Goal: Information Seeking & Learning: Learn about a topic

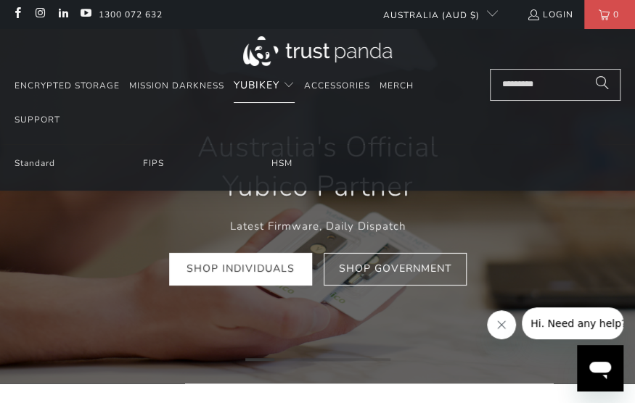
click at [257, 89] on span "YubiKey" at bounding box center [257, 85] width 46 height 14
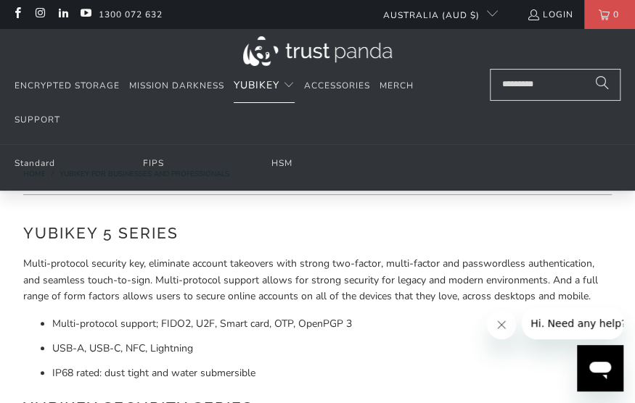
click at [291, 85] on span "Translation missing: en.navigation.header.main_nav" at bounding box center [289, 86] width 12 height 12
click at [39, 160] on link "Standard" at bounding box center [35, 163] width 41 height 12
click at [153, 159] on link "FIPS" at bounding box center [153, 163] width 21 height 12
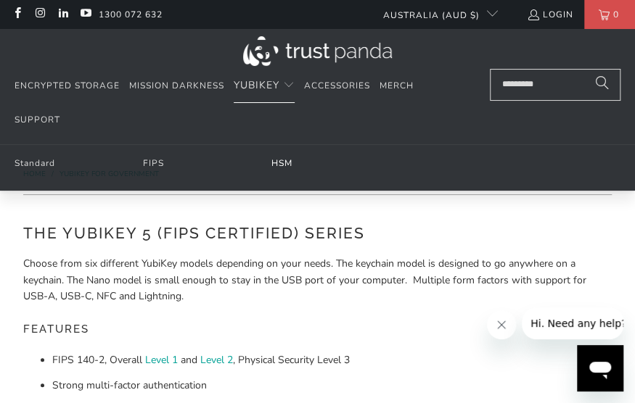
click at [281, 166] on link "HSM" at bounding box center [281, 163] width 21 height 12
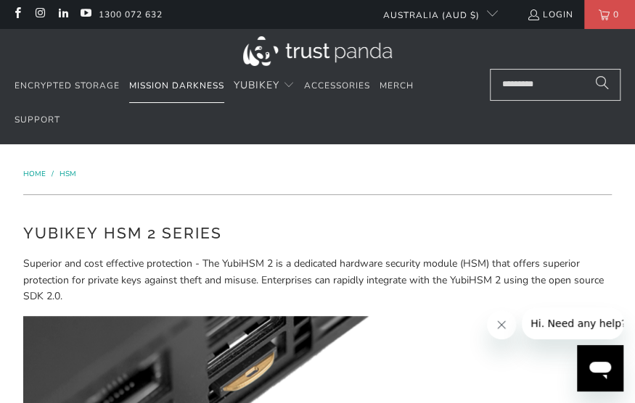
click at [164, 81] on span "Mission Darkness" at bounding box center [176, 86] width 95 height 12
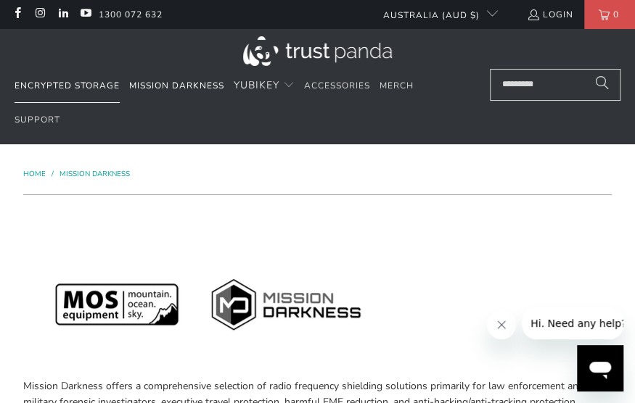
click at [84, 82] on span "Encrypted Storage" at bounding box center [67, 86] width 105 height 12
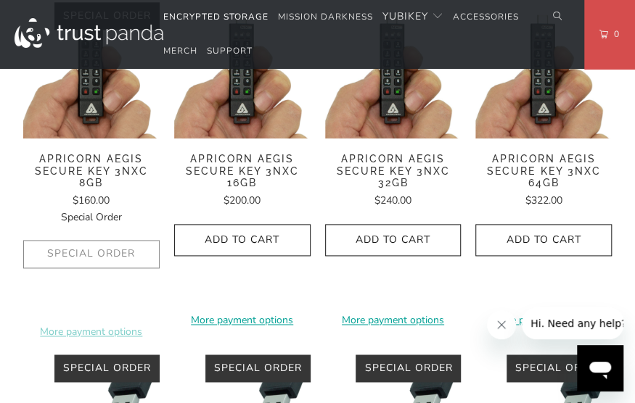
scroll to position [542, 0]
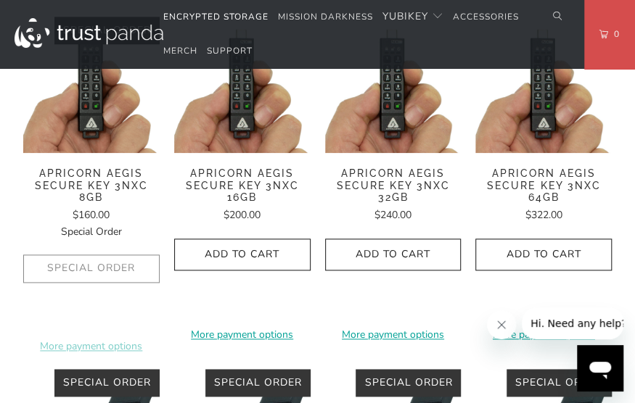
click at [86, 172] on span "Apricorn Aegis Secure Key 3NXC 8GB" at bounding box center [91, 186] width 136 height 36
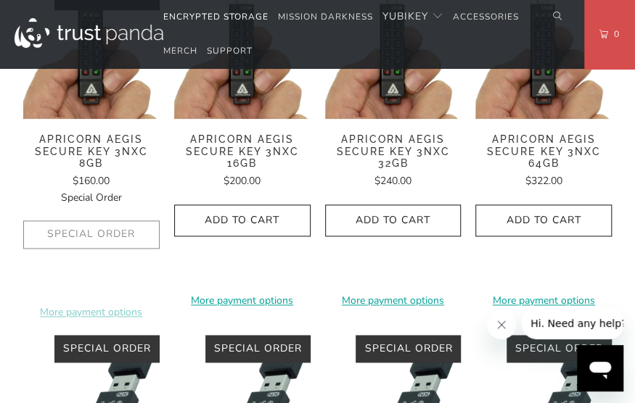
click at [258, 147] on span "Apricorn Aegis Secure Key 3NXC 16GB" at bounding box center [242, 151] width 136 height 36
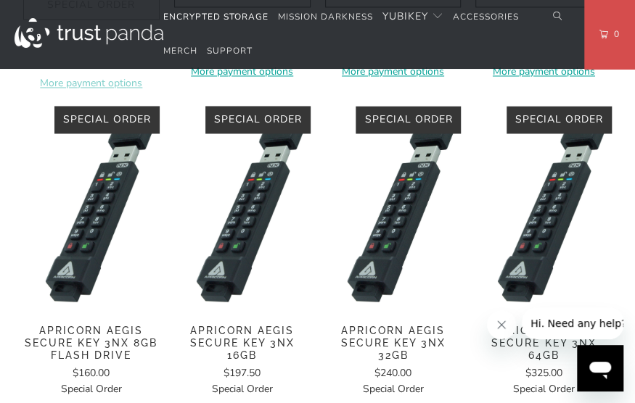
scroll to position [828, 0]
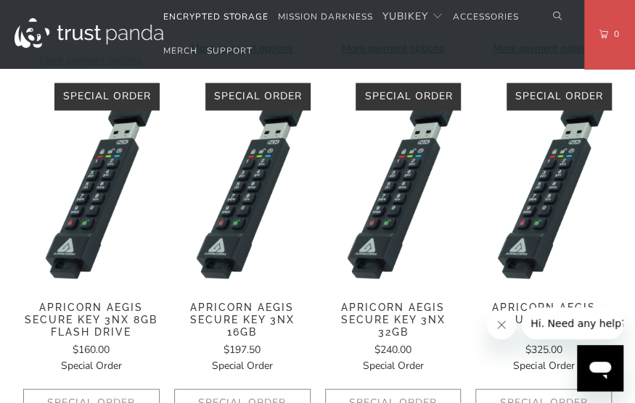
click at [95, 318] on span "Apricorn Aegis Secure Key 3NX 8GB Flash Drive" at bounding box center [91, 319] width 136 height 36
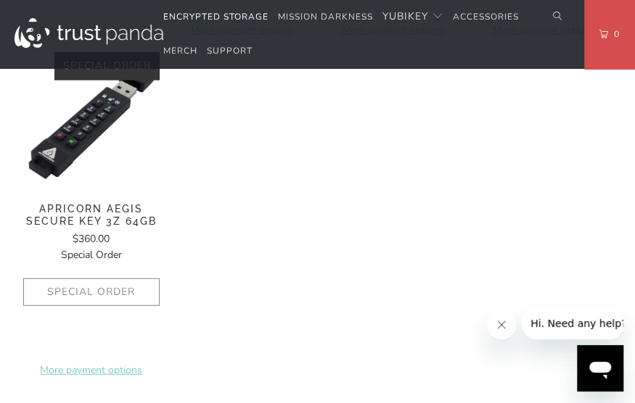
scroll to position [1295, 0]
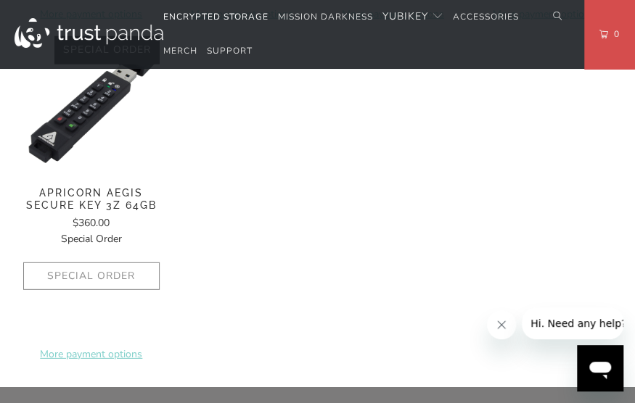
click at [136, 195] on span "Apricorn Aegis Secure Key 3Z 64GB" at bounding box center [91, 199] width 136 height 25
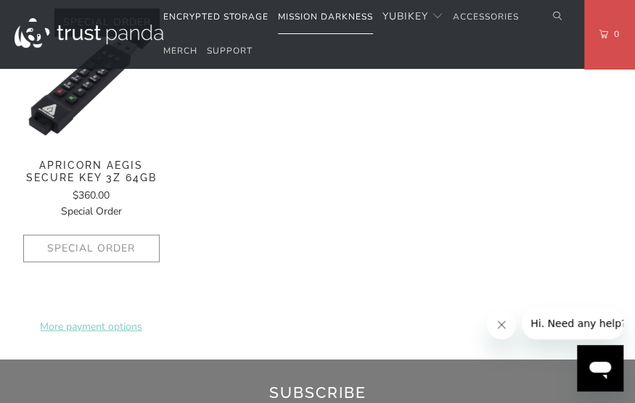
click at [327, 17] on span "Mission Darkness" at bounding box center [325, 17] width 95 height 12
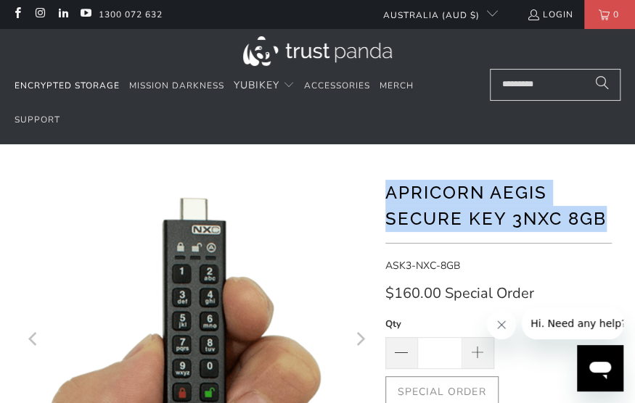
drag, startPoint x: 386, startPoint y: 195, endPoint x: 611, endPoint y: 221, distance: 226.4
click at [611, 221] on h1 "Apricorn Aegis Secure Key 3NXC 8GB" at bounding box center [498, 204] width 227 height 55
copy h1 "Apricorn Aegis Secure Key 3NXC 8GB"
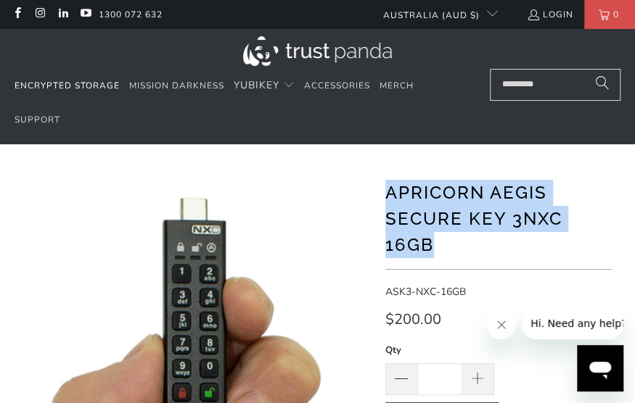
drag, startPoint x: 390, startPoint y: 194, endPoint x: 386, endPoint y: 223, distance: 30.1
click at [456, 241] on h1 "Apricorn Aegis Secure Key 3NXC 16GB" at bounding box center [498, 217] width 227 height 81
copy h1 "Apricorn Aegis Secure Key 3NXC 16GB"
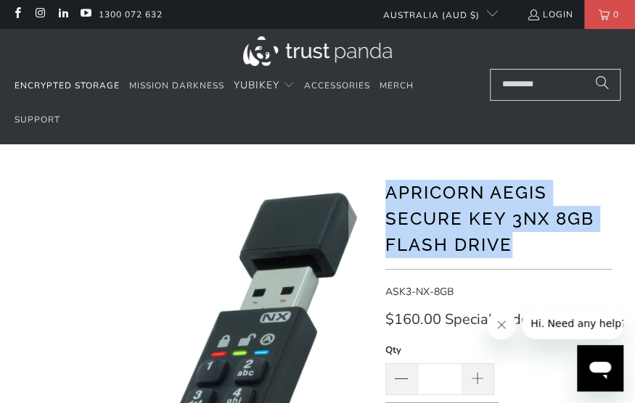
drag, startPoint x: 521, startPoint y: 250, endPoint x: 387, endPoint y: 193, distance: 145.9
click at [387, 193] on h1 "Apricorn Aegis Secure Key 3NX 8GB Flash Drive" at bounding box center [498, 217] width 227 height 81
copy h1 "Apricorn Aegis Secure Key 3NX 8GB Flash Drive"
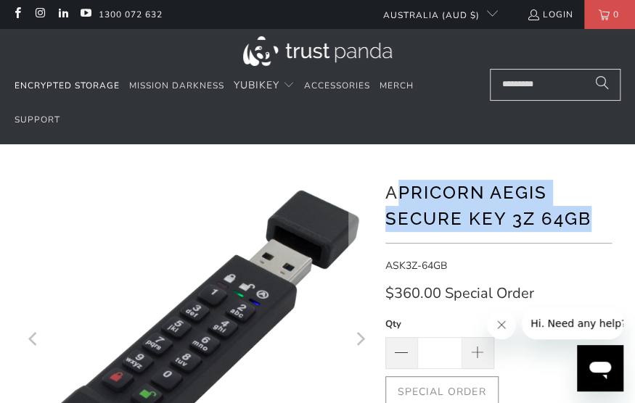
drag, startPoint x: 392, startPoint y: 197, endPoint x: 445, endPoint y: 210, distance: 55.4
click at [593, 224] on h1 "Apricorn Aegis Secure Key 3Z 64GB" at bounding box center [498, 204] width 227 height 55
click at [414, 201] on h1 "Apricorn Aegis Secure Key 3Z 64GB" at bounding box center [498, 204] width 227 height 55
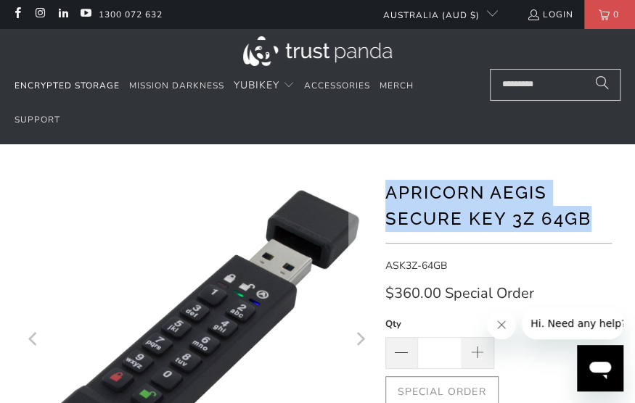
drag, startPoint x: 386, startPoint y: 195, endPoint x: 599, endPoint y: 226, distance: 215.5
click at [599, 226] on h1 "Apricorn Aegis Secure Key 3Z 64GB" at bounding box center [498, 204] width 227 height 55
copy h1 "Apricorn Aegis Secure Key 3Z 64GB"
click at [59, 82] on span "Encrypted Storage" at bounding box center [67, 86] width 105 height 12
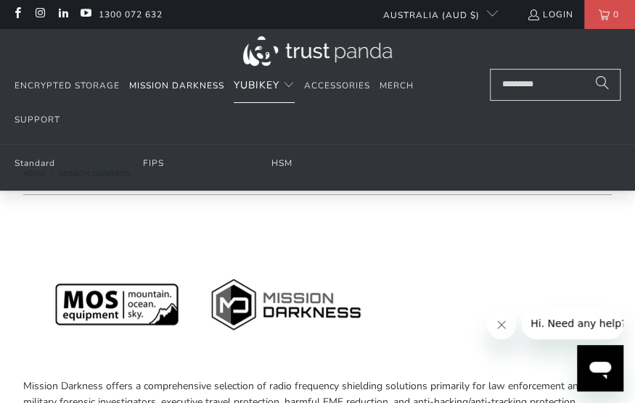
click at [267, 81] on span "YubiKey" at bounding box center [257, 85] width 46 height 14
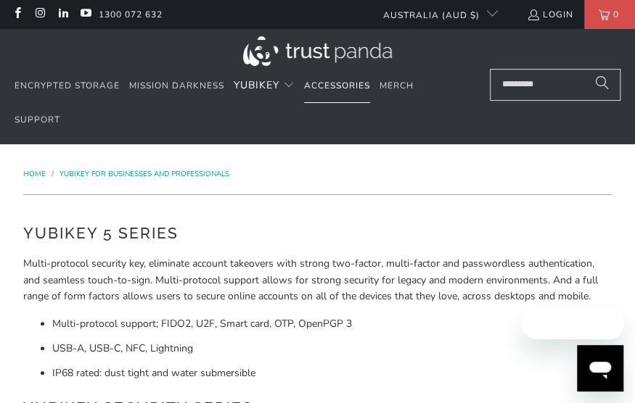
click at [337, 80] on span "Accessories" at bounding box center [337, 86] width 66 height 12
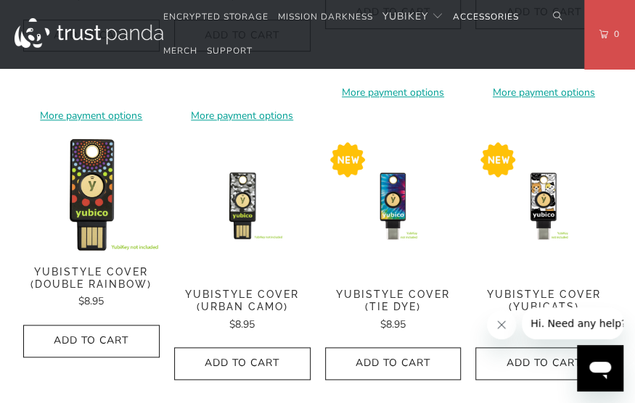
scroll to position [397, 0]
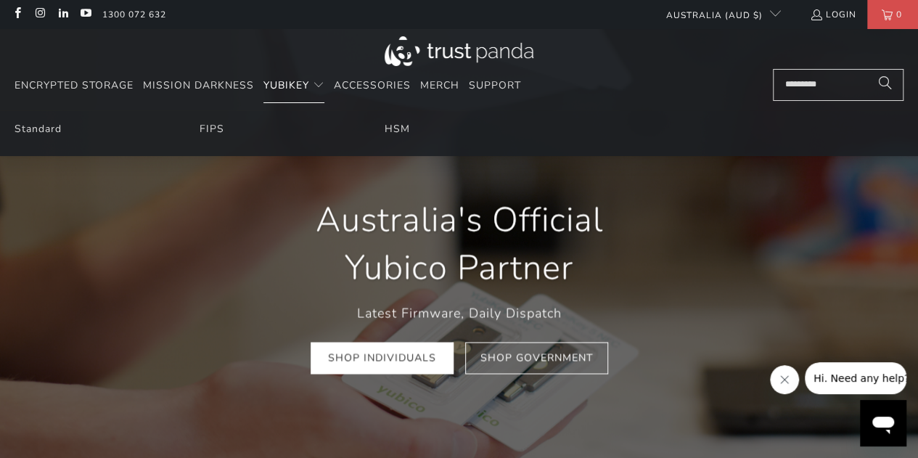
click at [318, 84] on span "Translation missing: en.navigation.header.main_nav" at bounding box center [319, 86] width 12 height 12
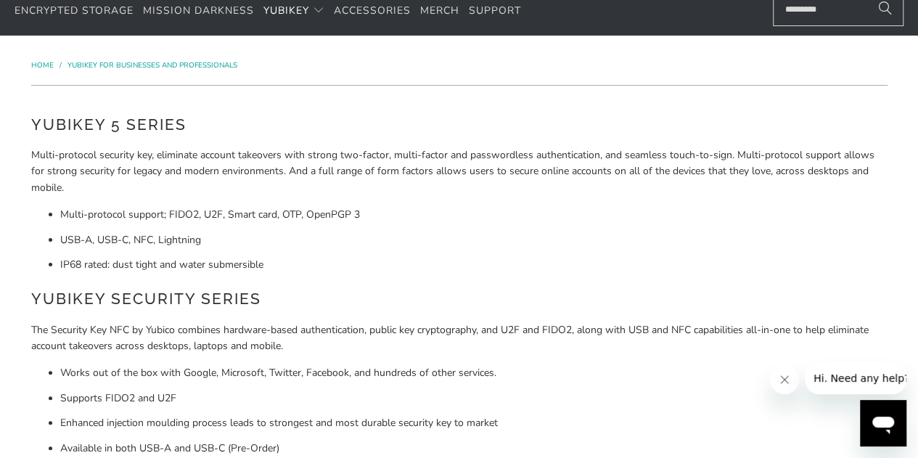
scroll to position [73, 0]
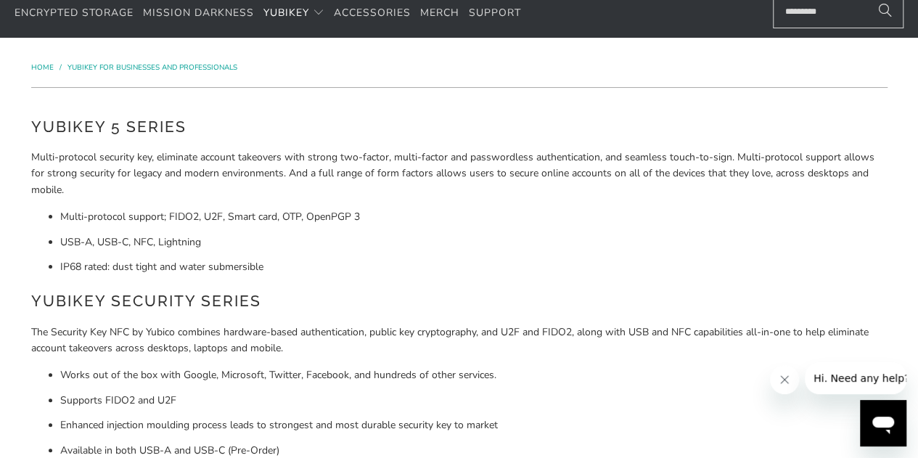
click at [418, 231] on ul "Multi-protocol support; FIDO2, U2F, Smart card, OTP, OpenPGP 3 USB-A, USB-C, NF…" at bounding box center [459, 242] width 856 height 66
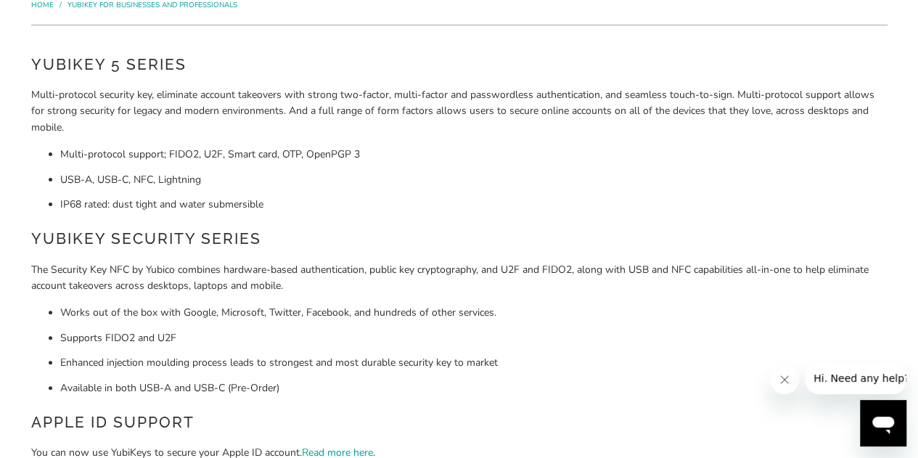
scroll to position [145, 0]
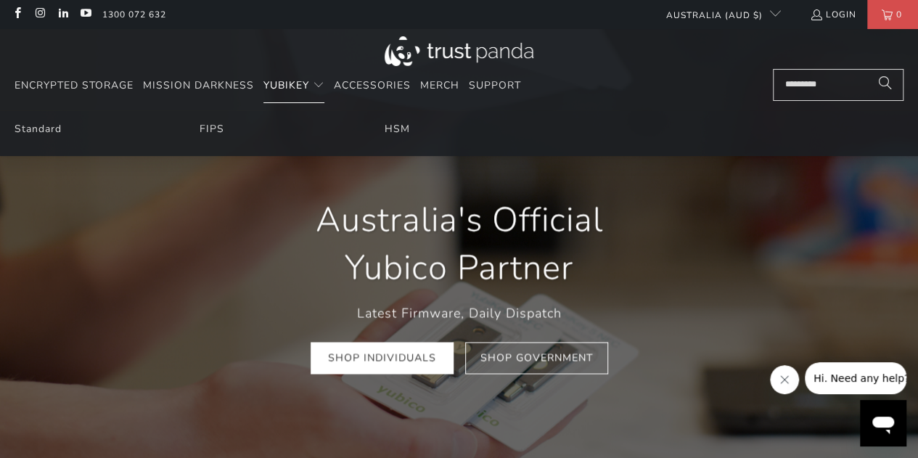
click at [303, 89] on span "YubiKey" at bounding box center [286, 85] width 46 height 14
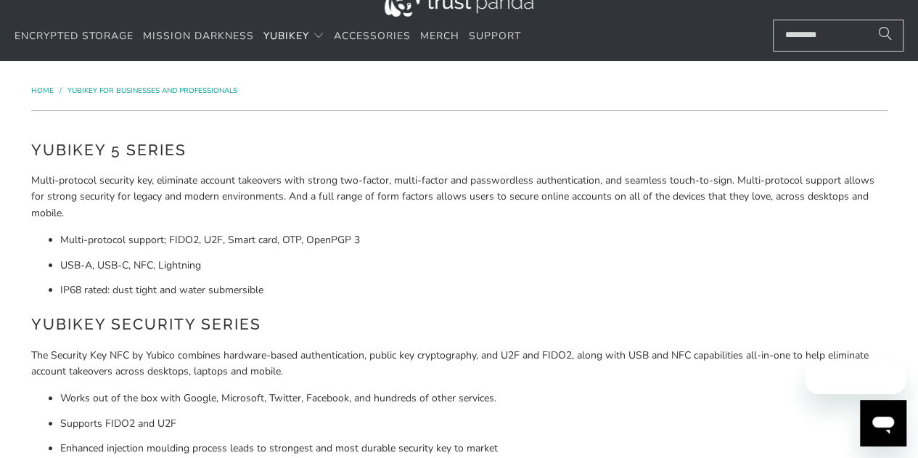
scroll to position [73, 0]
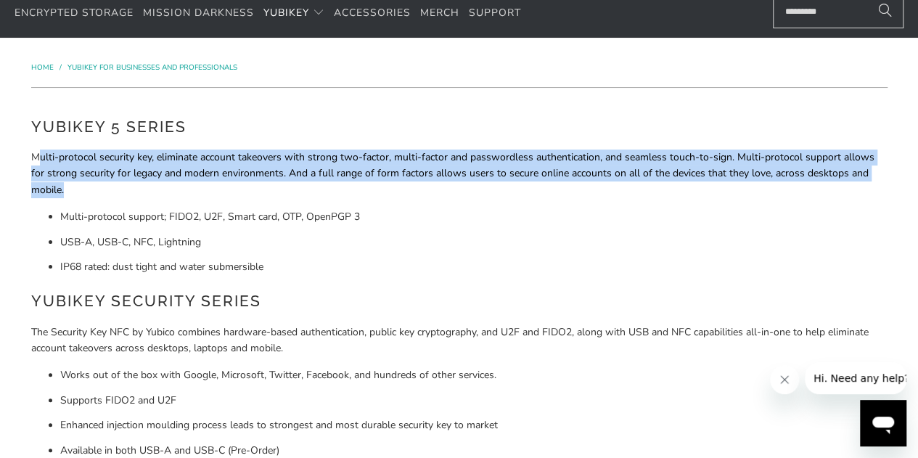
drag, startPoint x: 37, startPoint y: 157, endPoint x: 73, endPoint y: 186, distance: 45.9
click at [73, 186] on p "Multi-protocol security key, eliminate account takeovers with strong two-factor…" at bounding box center [459, 173] width 856 height 49
click at [61, 176] on p "Multi-protocol security key, eliminate account takeovers with strong two-factor…" at bounding box center [459, 173] width 856 height 49
drag, startPoint x: 32, startPoint y: 158, endPoint x: 63, endPoint y: 191, distance: 45.2
click at [63, 191] on p "Multi-protocol security key, eliminate account takeovers with strong two-factor…" at bounding box center [459, 173] width 856 height 49
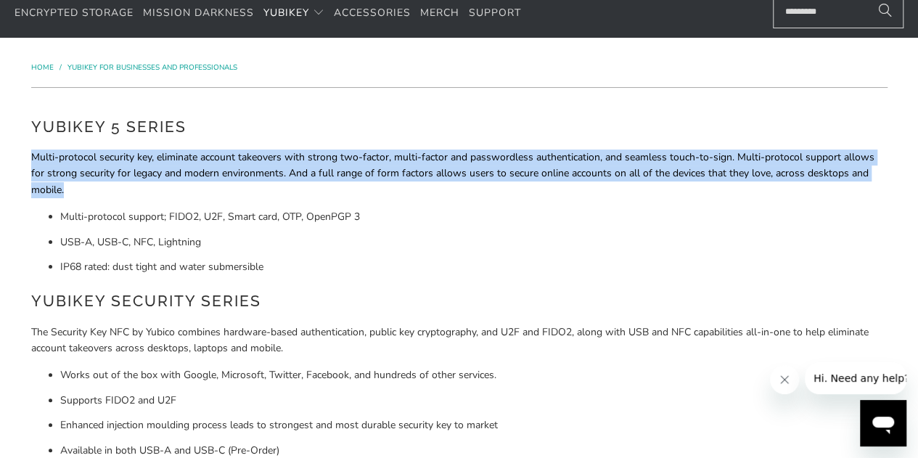
copy p "Multi-protocol security key, eliminate account takeovers with strong two-factor…"
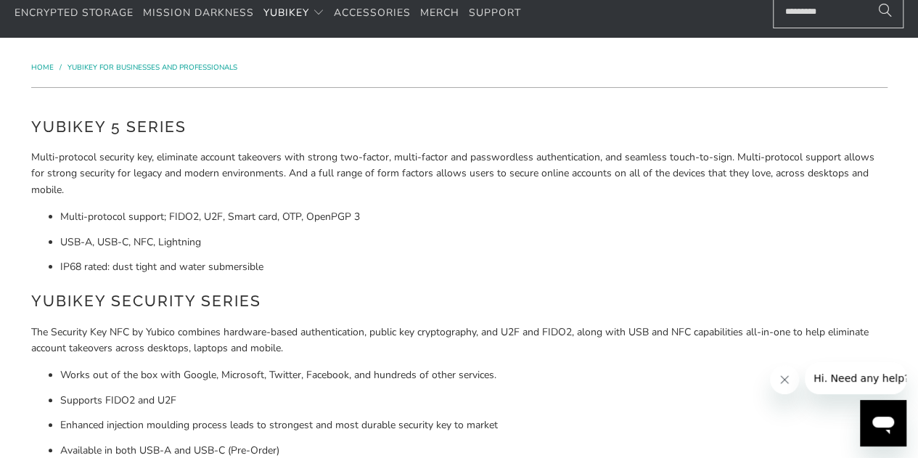
click at [269, 266] on li "IP68 rated: dust tight and water submersible" at bounding box center [473, 267] width 827 height 16
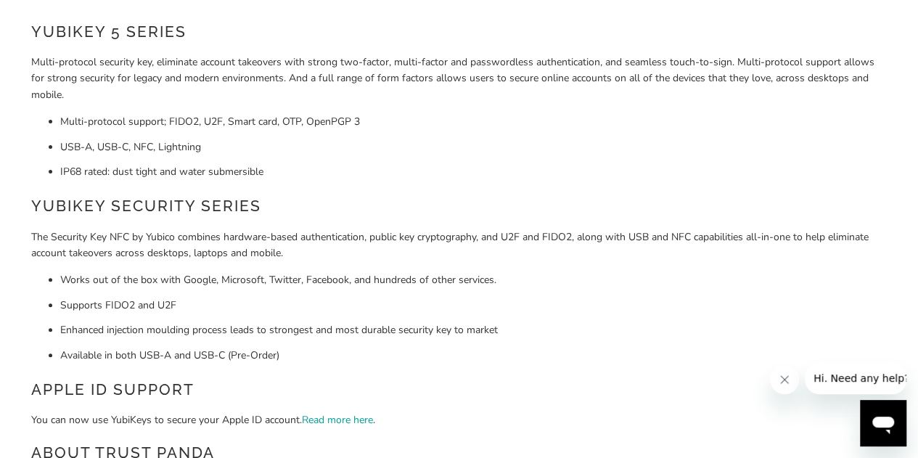
scroll to position [145, 0]
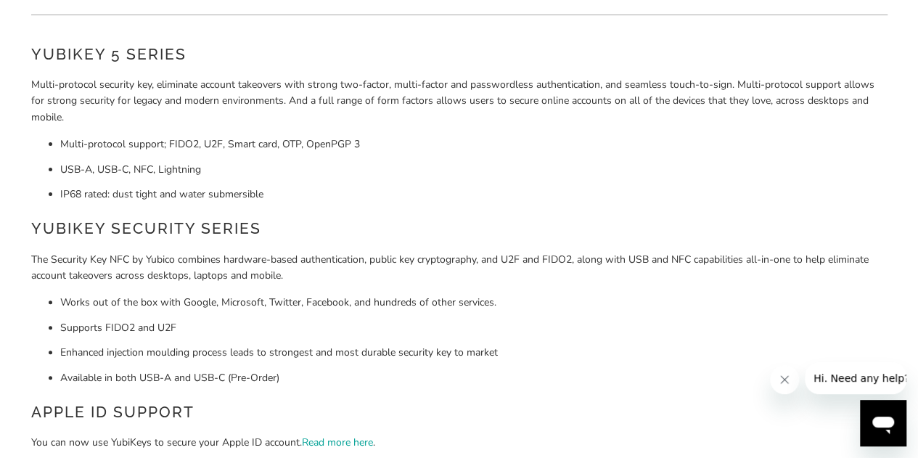
click at [260, 195] on li "IP68 rated: dust tight and water submersible" at bounding box center [473, 194] width 827 height 16
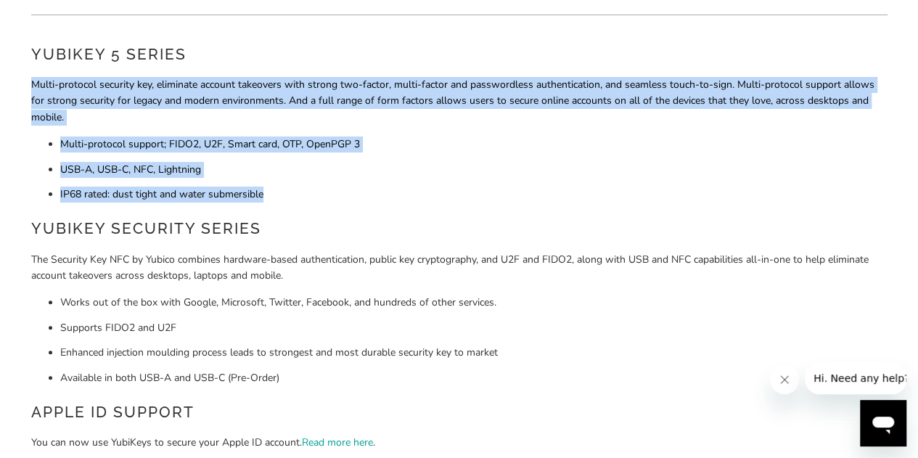
drag, startPoint x: 263, startPoint y: 197, endPoint x: 25, endPoint y: 81, distance: 265.7
click at [25, 81] on div "YubiKey 5 Series Multi-protocol security key, eliminate account takeovers with …" at bounding box center [459, 341] width 871 height 622
copy div "Multi-protocol security key, eliminate account takeovers with strong two-factor…"
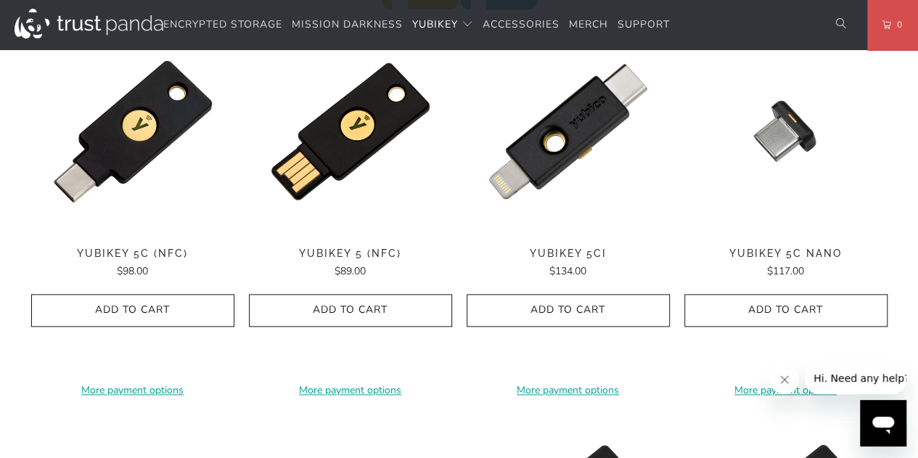
scroll to position [798, 0]
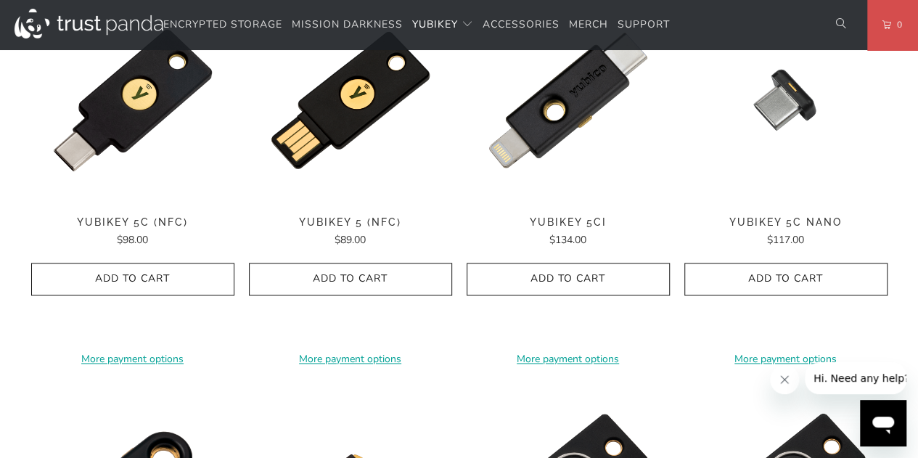
click at [131, 216] on span "YubiKey 5C (NFC)" at bounding box center [132, 222] width 203 height 12
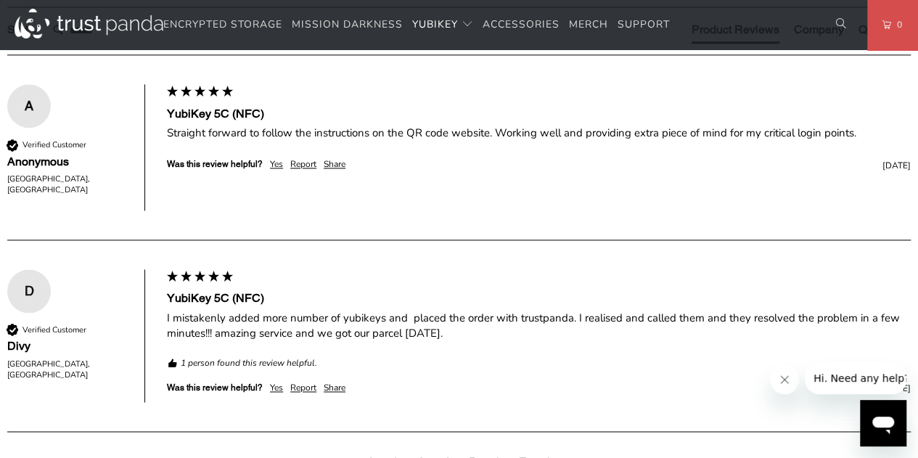
scroll to position [943, 0]
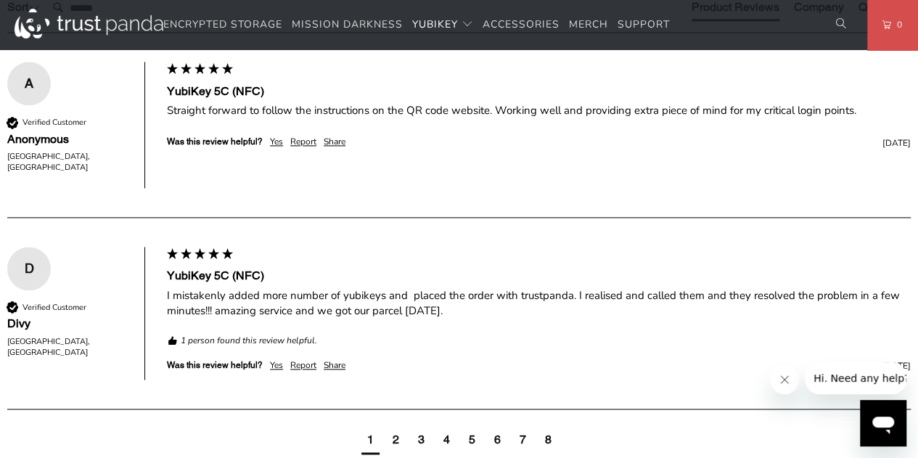
drag, startPoint x: 65, startPoint y: 203, endPoint x: 561, endPoint y: 226, distance: 496.0
click at [0, 0] on p "The YubiKey 5C NFC works with more online services and applications than any ot…" at bounding box center [0, 0] width 0 height 0
copy p "The YubiKey 5C NFC is FIDO and FIDO2 certified. It works with Google Chrome or …"
click at [0, 0] on h3 "Product Features (Business)" at bounding box center [0, 0] width 0 height 0
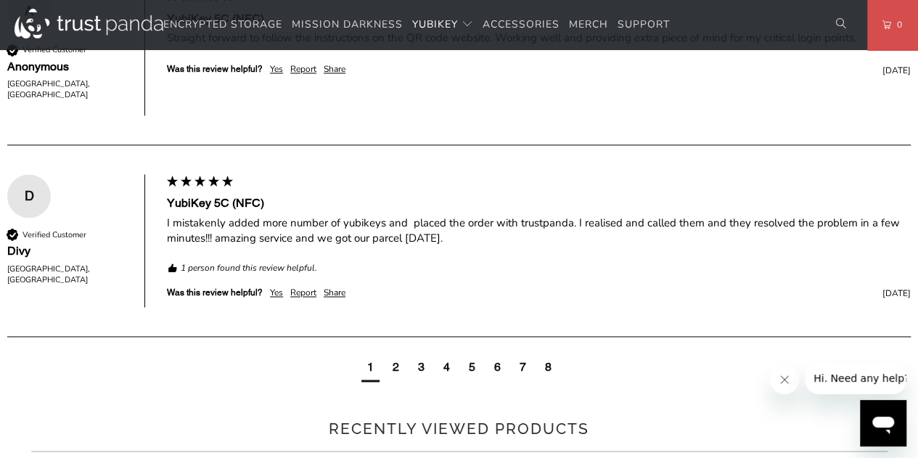
scroll to position [1088, 0]
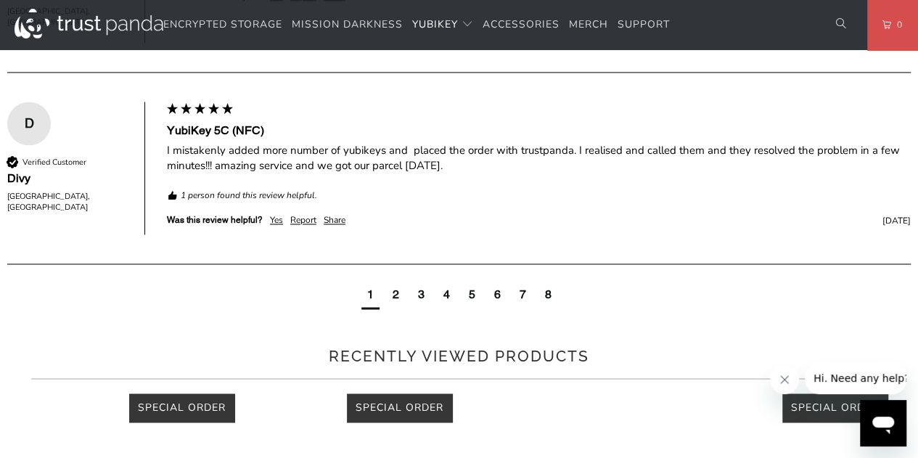
click at [0, 0] on p "TAP-AND-GO - Just tap YubiKey 5C NFC to NFC-enabled Android, Windows 10 and iOS…" at bounding box center [0, 0] width 0 height 0
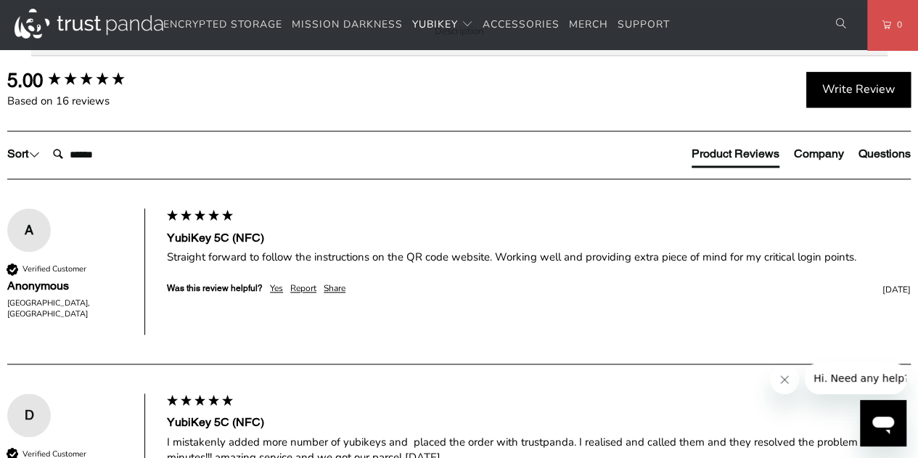
scroll to position [798, 0]
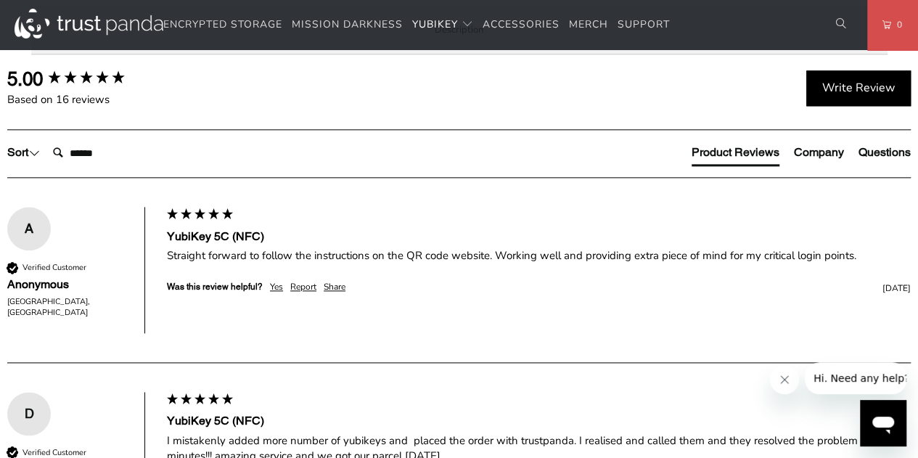
click at [0, 0] on span "Specifications" at bounding box center [0, 0] width 0 height 0
drag, startPoint x: 444, startPoint y: 258, endPoint x: 192, endPoint y: 254, distance: 251.8
click at [0, 0] on td "Passwordless, Strong Two Factor, Strong Multi-Factor" at bounding box center [0, 0] width 0 height 0
copy td "Passwordless, Strong Two Factor, Strong Multi-Factor"
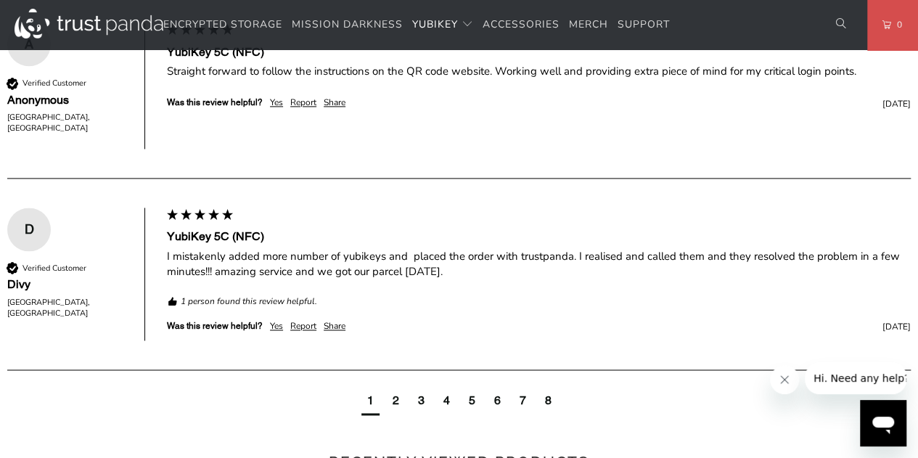
scroll to position [1016, 0]
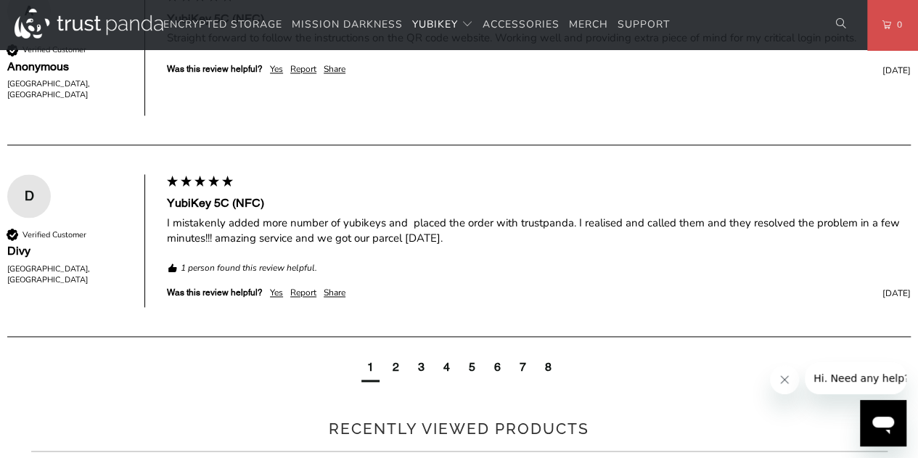
drag, startPoint x: 471, startPoint y: 303, endPoint x: 192, endPoint y: 303, distance: 278.6
click at [0, 0] on td "FIDO 2 Certified, FIDO Universal 2nd Factor (U2F) Certified" at bounding box center [0, 0] width 0 height 0
copy td "FIDO 2 Certified, FIDO Universal 2nd Factor (U2F) Certified"
click at [0, 0] on td "RSA 2048, RSA 4096 (PGP), ECC p256, ECC p384" at bounding box center [0, 0] width 0 height 0
click at [0, 0] on td "IP68 rated, Crush Resistant, No Batteries Required, No Moving Parts" at bounding box center [0, 0] width 0 height 0
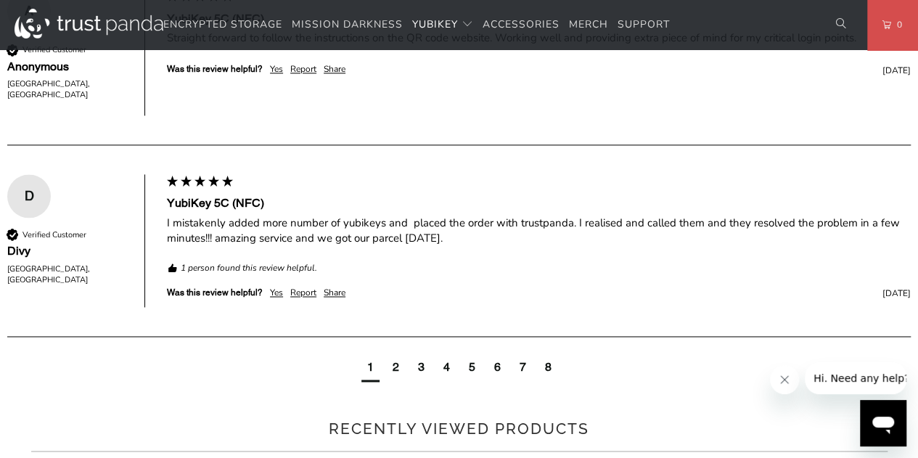
click at [0, 0] on td "FIDO HID Device, CCID Smart Card, HID Keyboard" at bounding box center [0, 0] width 0 height 0
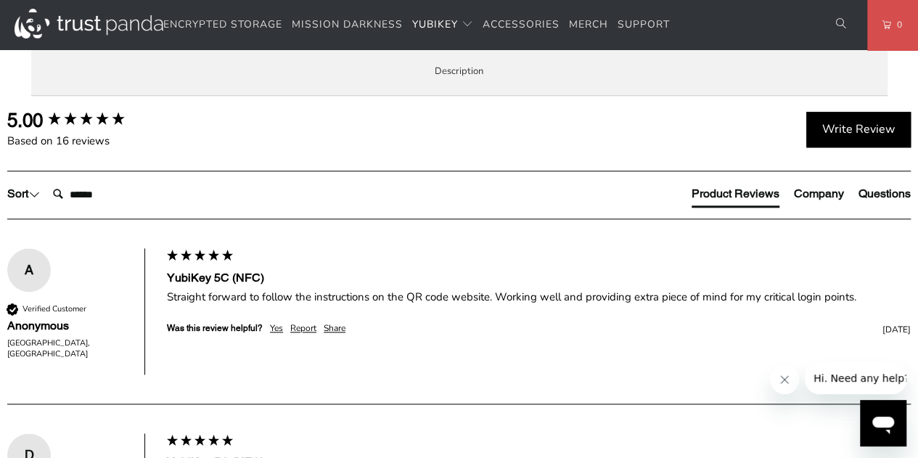
scroll to position [725, 0]
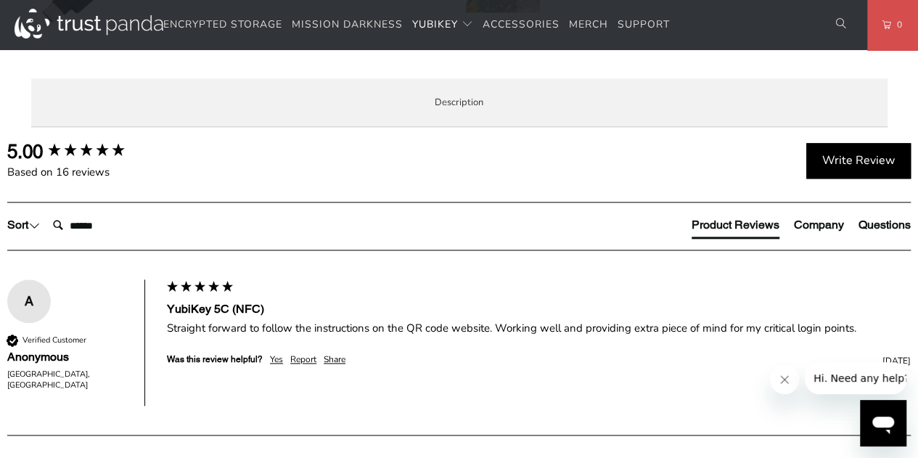
click at [0, 0] on span "Enterprise and Government" at bounding box center [0, 0] width 0 height 0
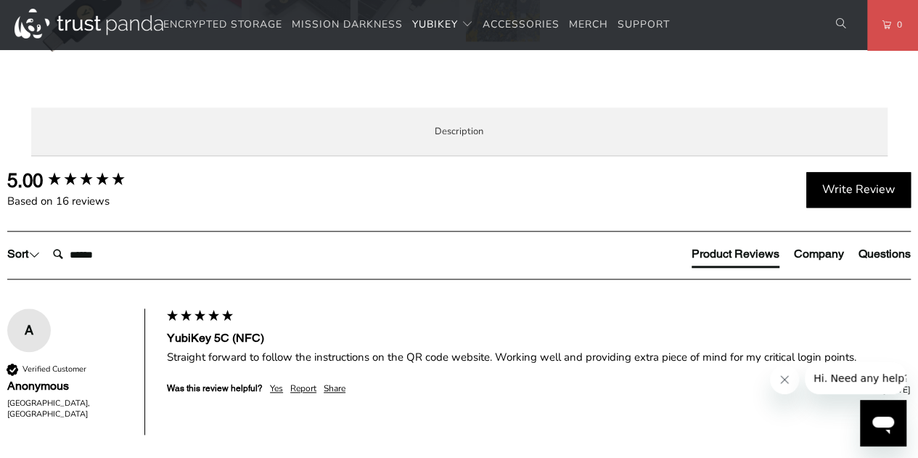
scroll to position [653, 0]
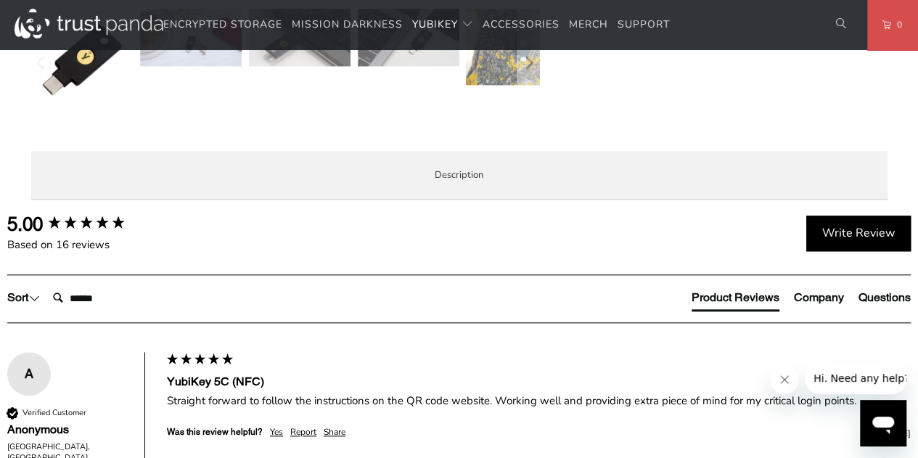
click at [0, 0] on span "Specifications" at bounding box center [0, 0] width 0 height 0
click at [0, 0] on span "Local Service & Support" at bounding box center [0, 0] width 0 height 0
click at [0, 0] on span "Specifications" at bounding box center [0, 0] width 0 height 0
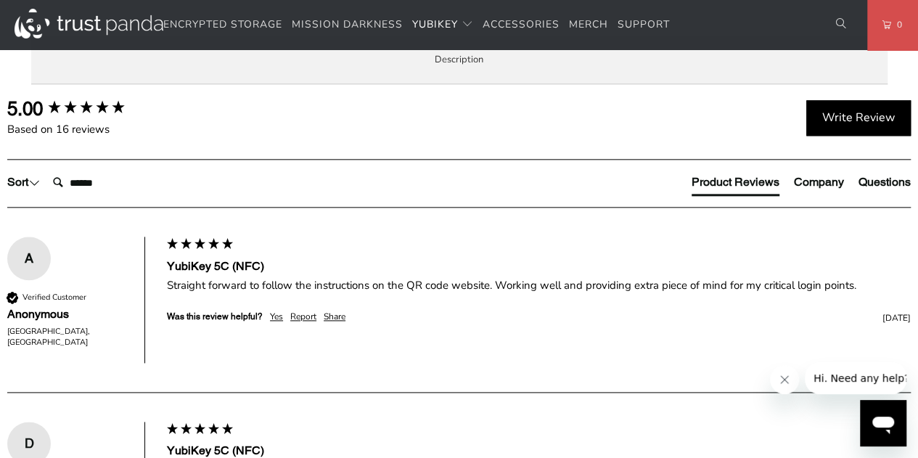
scroll to position [798, 0]
